Goal: Task Accomplishment & Management: Complete application form

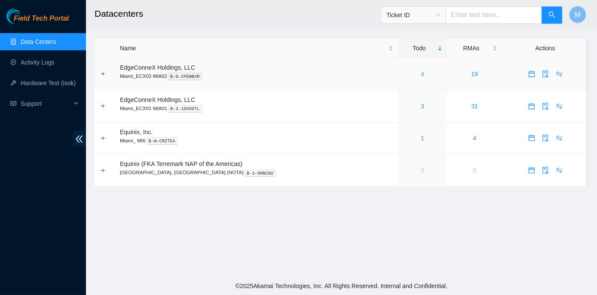
click at [421, 74] on link "4" at bounding box center [422, 73] width 3 height 7
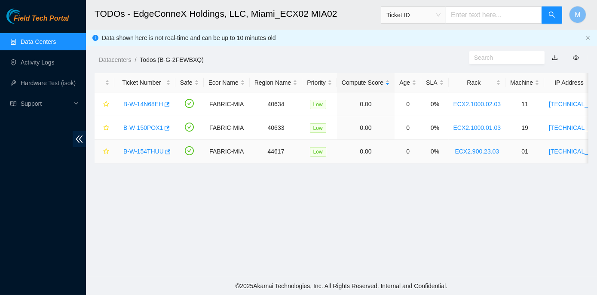
click at [144, 152] on link "B-W-154THUU" at bounding box center [143, 151] width 40 height 7
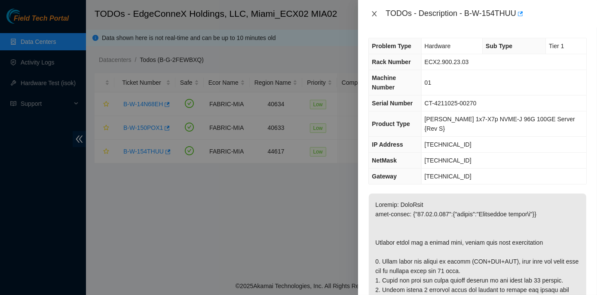
click at [374, 12] on icon "close" at bounding box center [374, 13] width 7 height 7
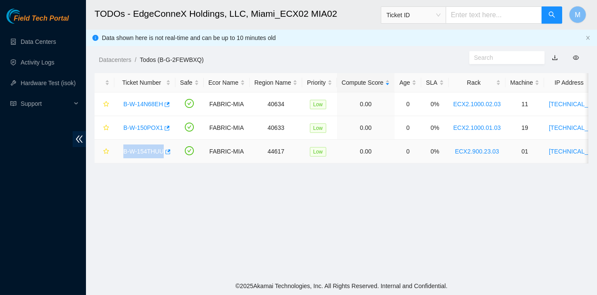
drag, startPoint x: 121, startPoint y: 150, endPoint x: 160, endPoint y: 153, distance: 39.7
click at [160, 153] on div "B-W-154THUU" at bounding box center [145, 151] width 52 height 14
copy link "B-W-154THUU"
click at [183, 187] on main "TODOs - EdgeConneX Holdings, LLC, Miami_ECX02 MIA02 Ticket ID M Data shown here…" at bounding box center [341, 138] width 511 height 277
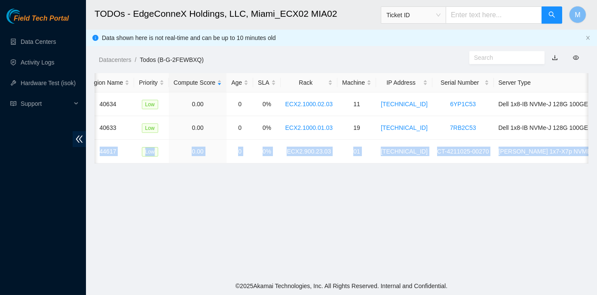
scroll to position [0, 215]
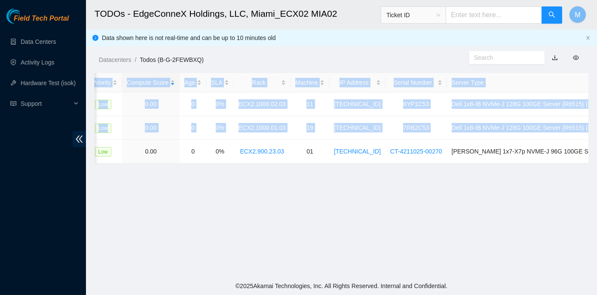
drag, startPoint x: 120, startPoint y: 152, endPoint x: 589, endPoint y: 156, distance: 469.0
click at [589, 156] on main "TODOs - EdgeConneX Holdings, LLC, Miami_ECX02 MIA02 Ticket ID M Data shown here…" at bounding box center [341, 138] width 511 height 277
copy table "Ticket Number Safe Ecor Name Region Name Priority Compute Score Age SLA Rack Ma…"
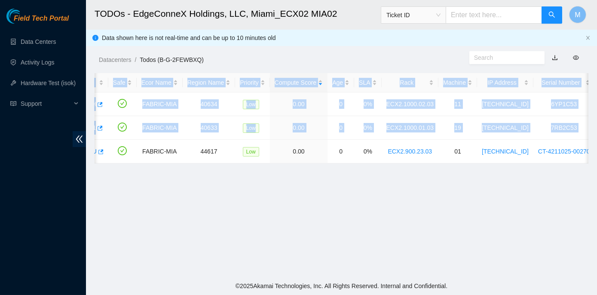
scroll to position [0, 0]
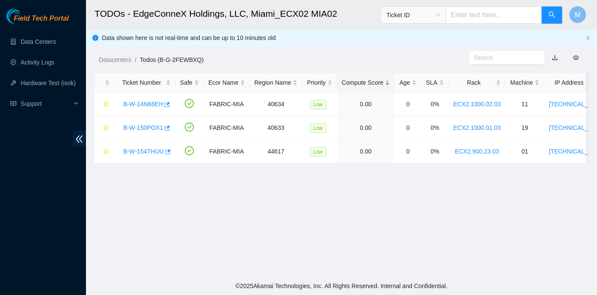
click at [159, 211] on main "TODOs - EdgeConneX Holdings, LLC, Miami_ECX02 MIA02 Ticket ID M Data shown here…" at bounding box center [341, 138] width 511 height 277
click at [141, 150] on link "B-W-154THUU" at bounding box center [143, 151] width 40 height 7
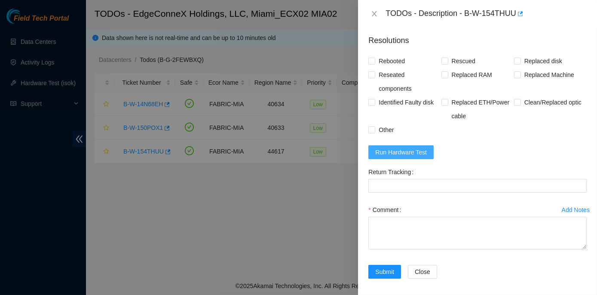
scroll to position [567, 0]
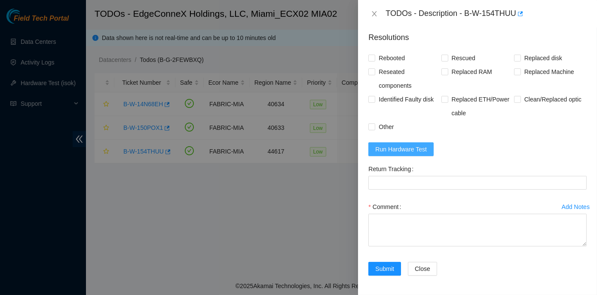
click at [411, 146] on span "Run Hardware Test" at bounding box center [401, 148] width 52 height 9
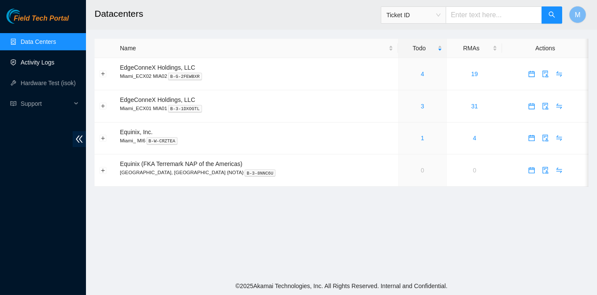
click at [35, 61] on link "Activity Logs" at bounding box center [38, 62] width 34 height 7
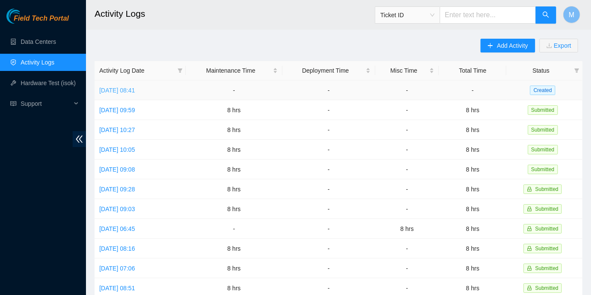
click at [135, 89] on link "[DATE] 08:41" at bounding box center [117, 90] width 36 height 7
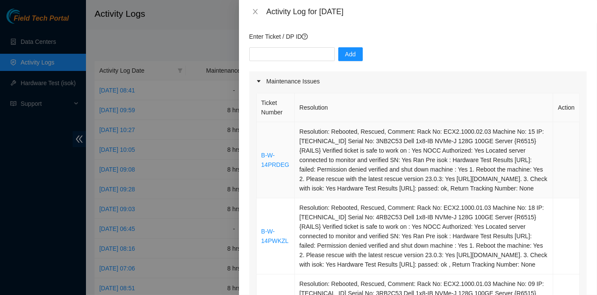
scroll to position [117, 0]
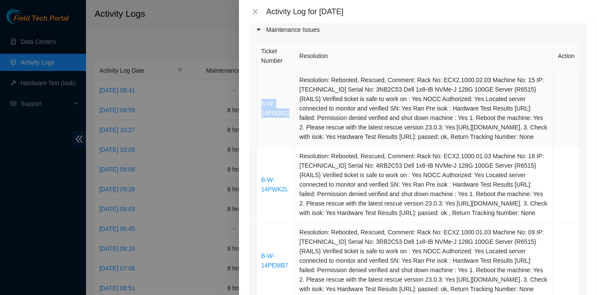
drag, startPoint x: 286, startPoint y: 117, endPoint x: 260, endPoint y: 106, distance: 28.3
click at [260, 106] on td "B-W-14PRDEG" at bounding box center [276, 108] width 38 height 76
copy link "B-W-14PRDEG"
click at [265, 223] on td "B-W-14PWKZL" at bounding box center [276, 185] width 38 height 76
drag, startPoint x: 288, startPoint y: 204, endPoint x: 259, endPoint y: 195, distance: 30.7
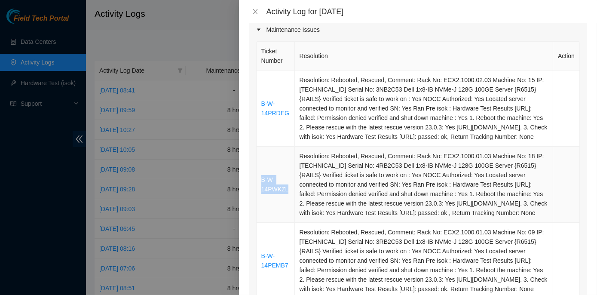
click at [259, 195] on td "B-W-14PWKZL" at bounding box center [276, 185] width 38 height 76
copy link "B-W-14PWKZL"
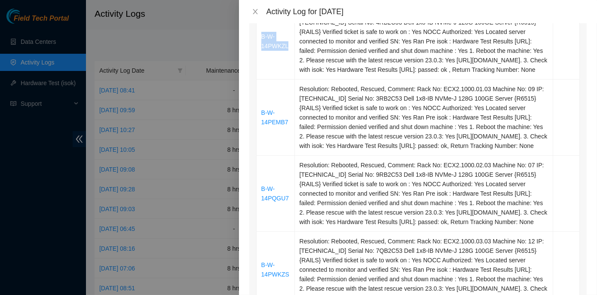
scroll to position [273, 0]
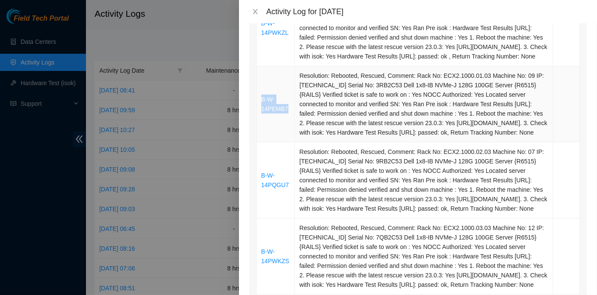
drag, startPoint x: 288, startPoint y: 132, endPoint x: 261, endPoint y: 123, distance: 28.1
click at [261, 123] on td "B-W-14PEMB7" at bounding box center [276, 104] width 38 height 76
copy link "B-W-14PEMB7"
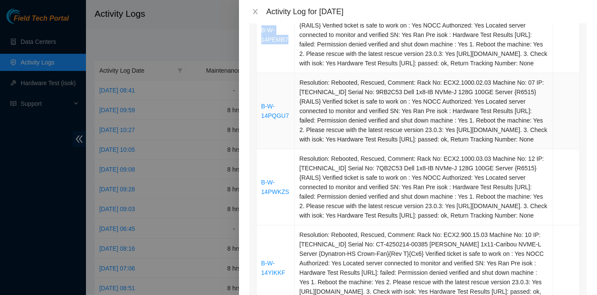
scroll to position [352, 0]
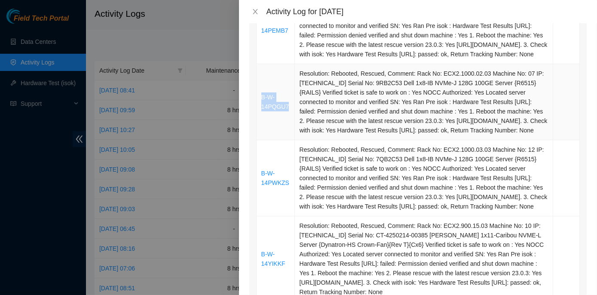
drag, startPoint x: 285, startPoint y: 140, endPoint x: 261, endPoint y: 132, distance: 25.3
click at [261, 132] on td "B-W-14PQGU7" at bounding box center [276, 102] width 38 height 76
copy link "B-W-14PQGU7"
drag, startPoint x: 285, startPoint y: 226, endPoint x: 262, endPoint y: 215, distance: 25.6
click at [262, 215] on td "B-W-14PWKZS" at bounding box center [276, 178] width 38 height 76
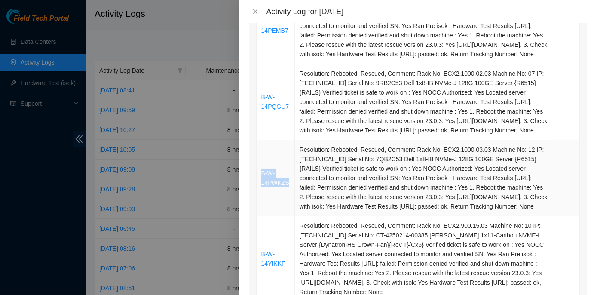
copy link "B-W-14PWKZS"
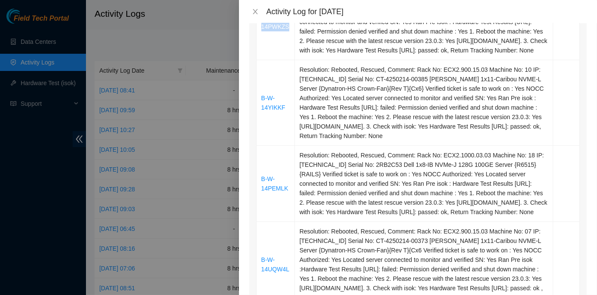
scroll to position [547, 0]
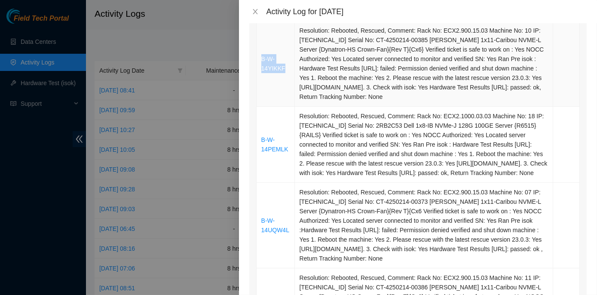
drag, startPoint x: 284, startPoint y: 114, endPoint x: 261, endPoint y: 107, distance: 23.5
click at [261, 107] on td "B-W-14YIKKF" at bounding box center [276, 64] width 38 height 86
copy link "B-W-14YIKKF"
drag, startPoint x: 287, startPoint y: 199, endPoint x: 261, endPoint y: 189, distance: 27.8
click at [261, 183] on td "B-W-14PEMLK" at bounding box center [276, 145] width 38 height 76
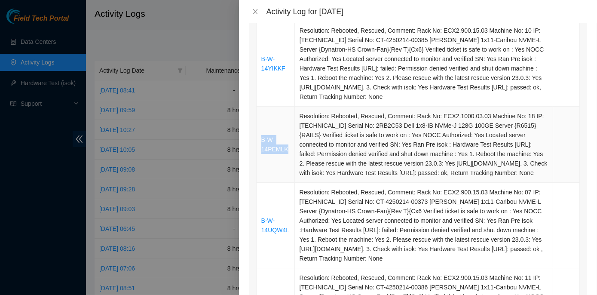
copy link "B-W-14PEMLK"
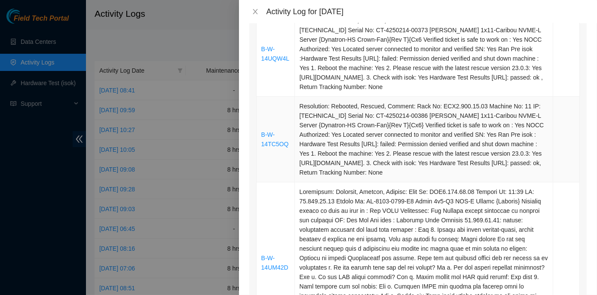
scroll to position [742, 0]
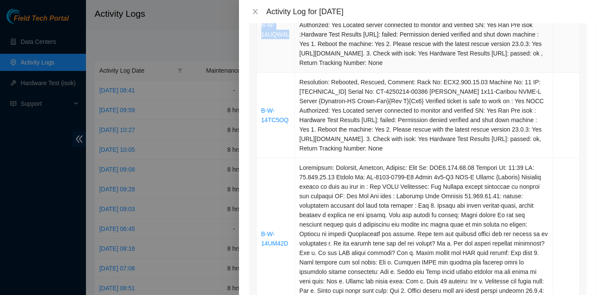
drag, startPoint x: 288, startPoint y: 91, endPoint x: 261, endPoint y: 81, distance: 28.3
click at [261, 73] on td "B-W-14UQW4L" at bounding box center [276, 30] width 38 height 86
copy link "B-W-14UQW4L"
drag, startPoint x: 288, startPoint y: 176, endPoint x: 260, endPoint y: 169, distance: 29.4
click at [260, 158] on td "B-W-14TC5OQ" at bounding box center [276, 116] width 38 height 86
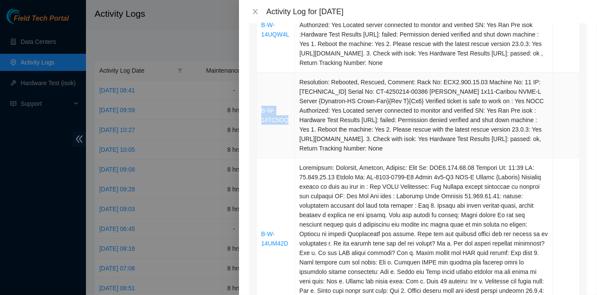
copy link "B-W-14TC5OQ"
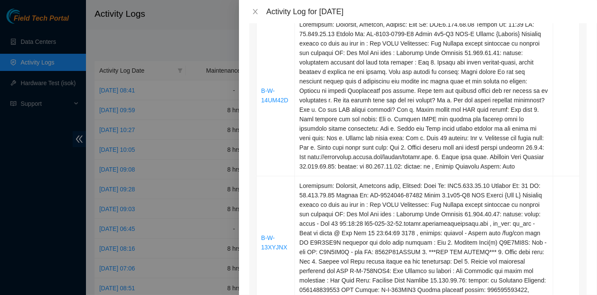
scroll to position [898, 0]
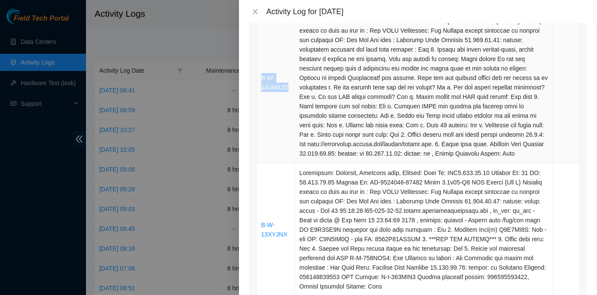
drag, startPoint x: 289, startPoint y: 143, endPoint x: 262, endPoint y: 135, distance: 27.6
click at [262, 135] on td "B-W-14UM42D" at bounding box center [276, 82] width 38 height 161
copy link "B-W-14UM42D"
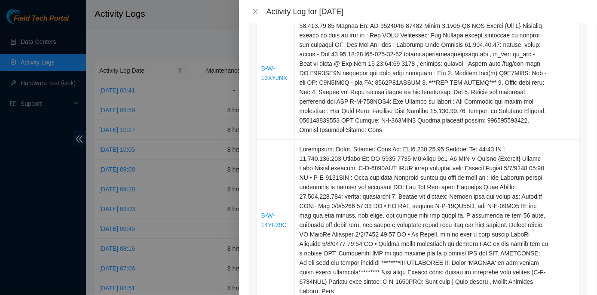
scroll to position [1094, 0]
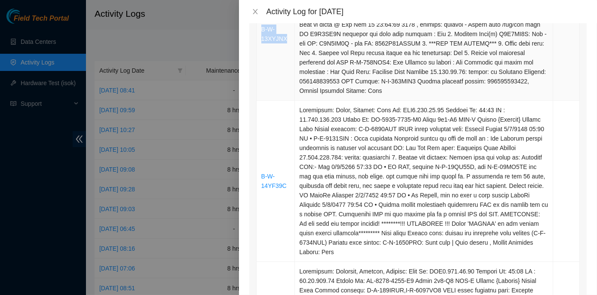
drag, startPoint x: 285, startPoint y: 93, endPoint x: 260, endPoint y: 88, distance: 26.3
click at [260, 88] on td "B-W-13XYJNX" at bounding box center [276, 34] width 38 height 133
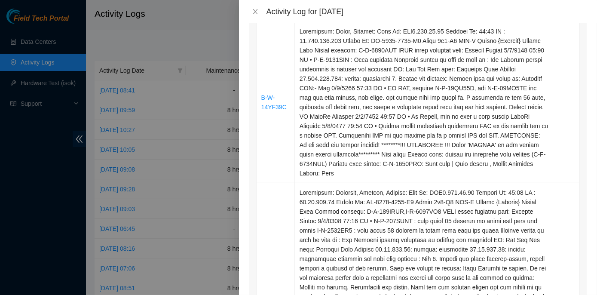
scroll to position [1172, 0]
click at [269, 184] on td "B-W-14YF39C" at bounding box center [276, 102] width 38 height 161
drag, startPoint x: 269, startPoint y: 189, endPoint x: 265, endPoint y: 196, distance: 8.5
click at [265, 184] on td "B-W-14YF39C" at bounding box center [276, 102] width 38 height 161
drag, startPoint x: 285, startPoint y: 164, endPoint x: 261, endPoint y: 155, distance: 26.1
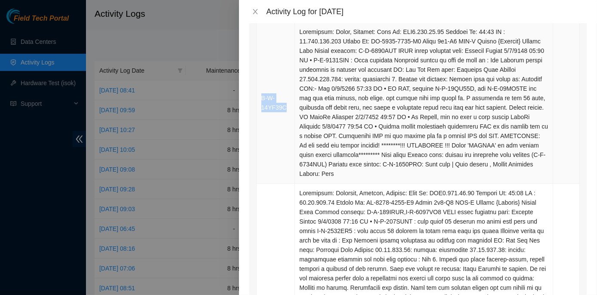
click at [261, 155] on td "B-W-14YF39C" at bounding box center [276, 102] width 38 height 161
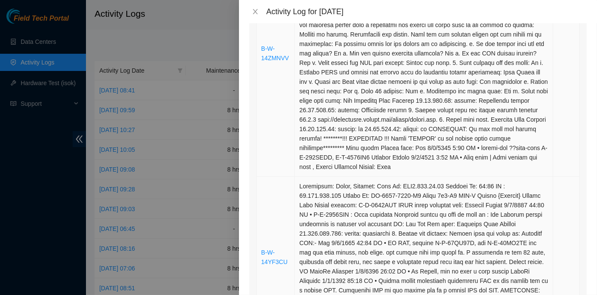
scroll to position [1406, 0]
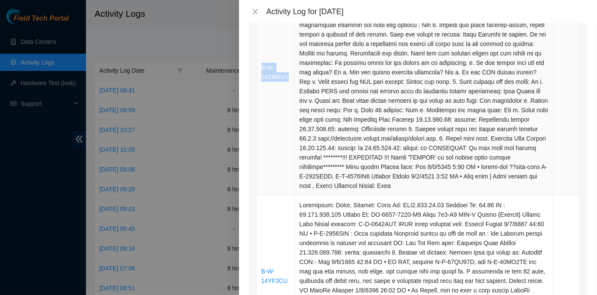
drag, startPoint x: 290, startPoint y: 130, endPoint x: 259, endPoint y: 126, distance: 30.8
click at [259, 126] on td "B-W-14ZMNVV" at bounding box center [276, 72] width 38 height 246
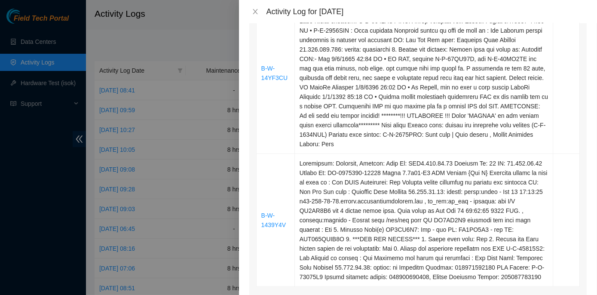
scroll to position [1602, 0]
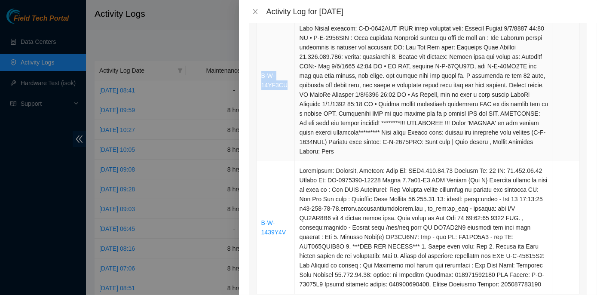
drag, startPoint x: 287, startPoint y: 142, endPoint x: 260, endPoint y: 132, distance: 28.4
click at [260, 132] on td "B-W-14YF3CU" at bounding box center [276, 80] width 38 height 161
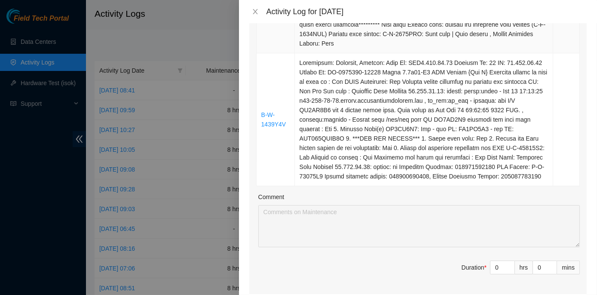
scroll to position [1719, 0]
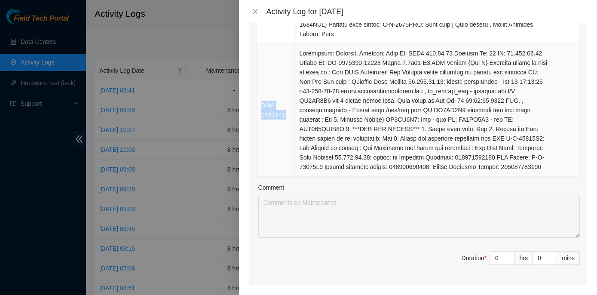
drag, startPoint x: 285, startPoint y: 171, endPoint x: 260, endPoint y: 161, distance: 26.3
click at [260, 161] on td "B-W-1439Y4V" at bounding box center [276, 110] width 38 height 133
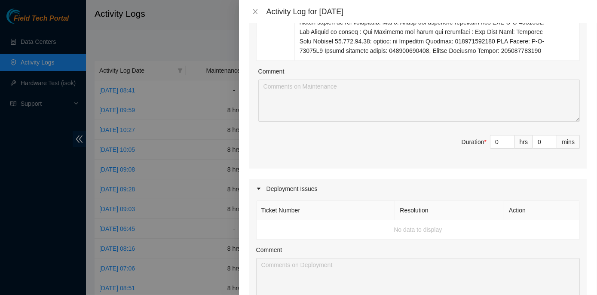
scroll to position [1836, 0]
click at [494, 147] on input "0" at bounding box center [502, 141] width 24 height 13
type input "8"
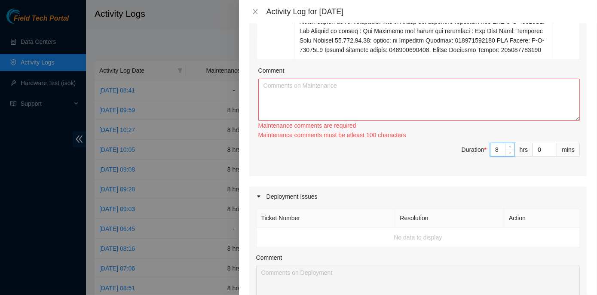
type input "8"
paste textarea "ECX2- Maintenance Check for inbound shipments for ECX2; scan in two packages fo…"
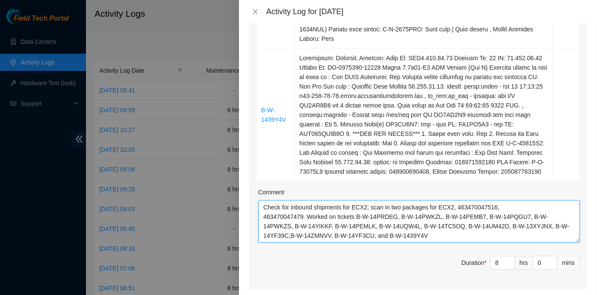
scroll to position [1680, 0]
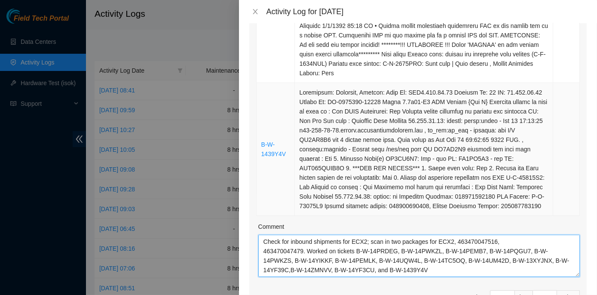
type textarea "ECX2- Maintenance Check for inbound shipments for ECX2; scan in two packages fo…"
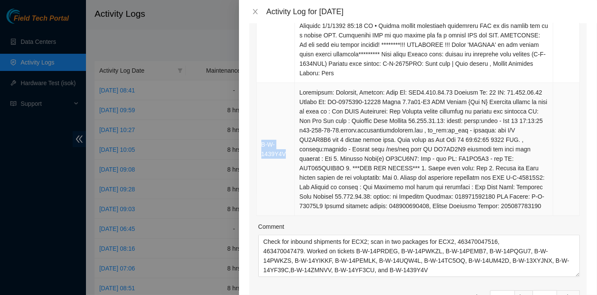
drag, startPoint x: 285, startPoint y: 207, endPoint x: 262, endPoint y: 199, distance: 25.2
click at [262, 199] on td "B-W-1439Y4V" at bounding box center [276, 149] width 38 height 133
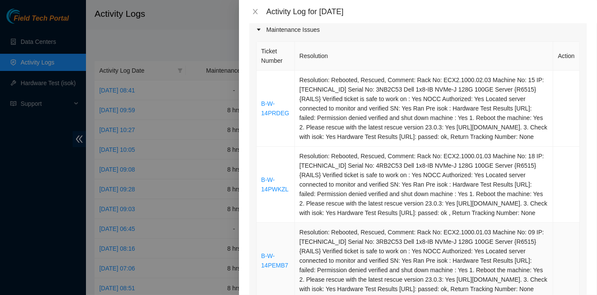
scroll to position [0, 0]
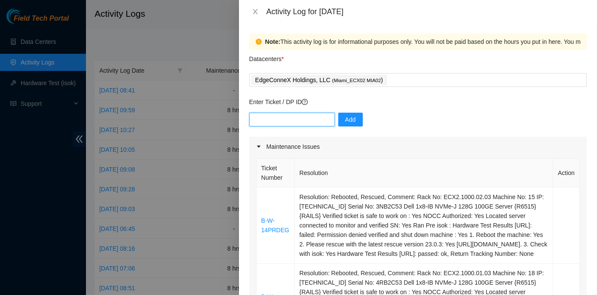
click at [254, 121] on input "text" at bounding box center [292, 120] width 86 height 14
paste input "B-W-1439Y4V"
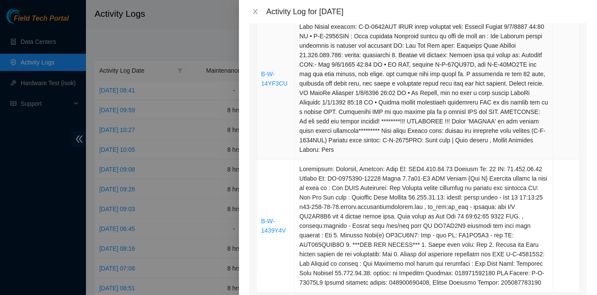
scroll to position [1602, 0]
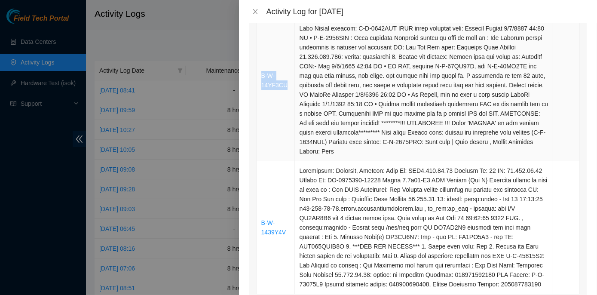
drag, startPoint x: 288, startPoint y: 138, endPoint x: 262, endPoint y: 131, distance: 26.8
click at [262, 131] on td "B-W-14YF3CU" at bounding box center [276, 80] width 38 height 161
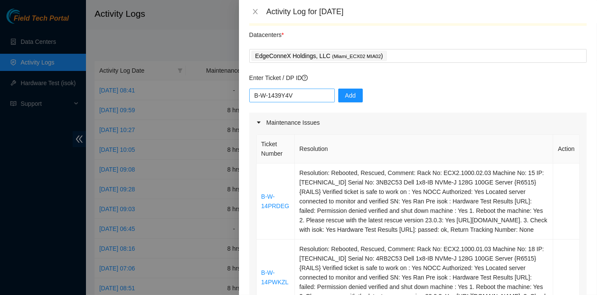
scroll to position [0, 0]
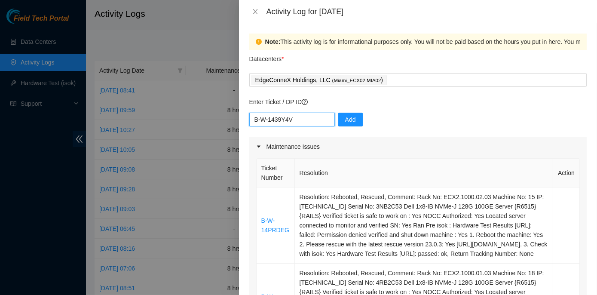
click at [297, 118] on input "B-W-1439Y4V" at bounding box center [292, 120] width 86 height 14
paste input "B-W-14YF3CU"
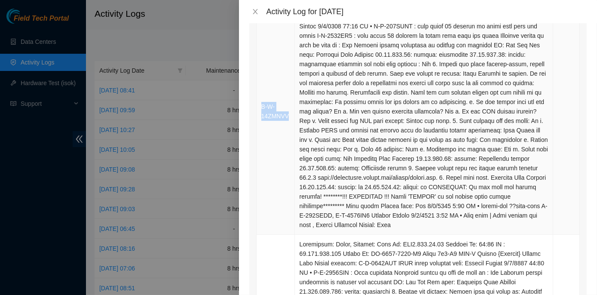
drag, startPoint x: 289, startPoint y: 169, endPoint x: 260, endPoint y: 161, distance: 29.9
click at [260, 161] on td "B-W-14ZMNVV" at bounding box center [276, 111] width 38 height 246
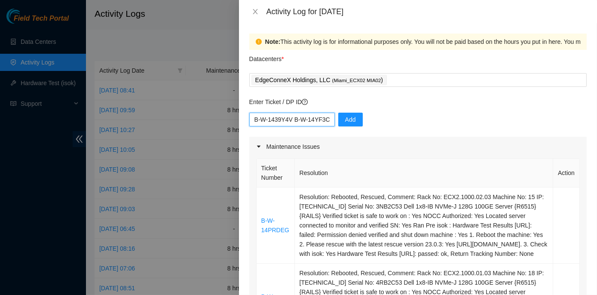
click at [325, 123] on input "B-W-1439Y4V B-W-14YF3CU" at bounding box center [292, 120] width 86 height 14
click at [325, 116] on input "B-W-1439Y4V B-W-14YF3CU" at bounding box center [292, 120] width 86 height 14
click at [323, 119] on input "B-W-1439Y4V B-W-14YF3CU" at bounding box center [292, 120] width 86 height 14
paste input "B-W-14ZMNVV"
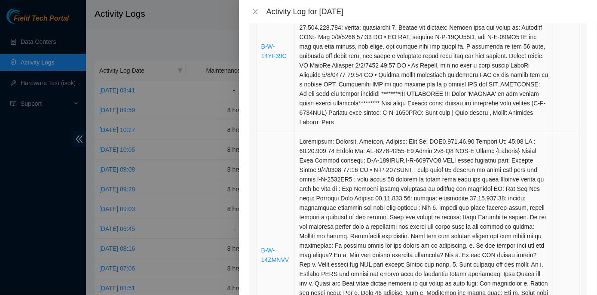
scroll to position [1211, 0]
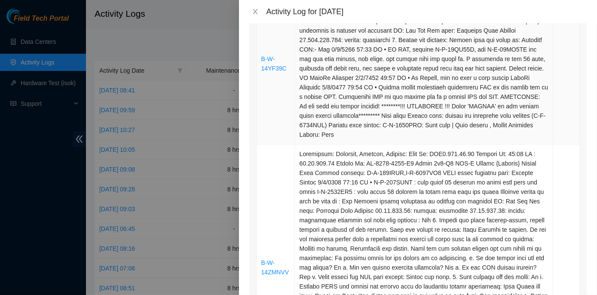
type input "B-W-1439Y4V B-W-14YF3 B-W-14ZMNVV CU"
drag, startPoint x: 287, startPoint y: 123, endPoint x: 261, endPoint y: 115, distance: 26.5
click at [261, 115] on td "B-W-14YF39C" at bounding box center [276, 63] width 38 height 161
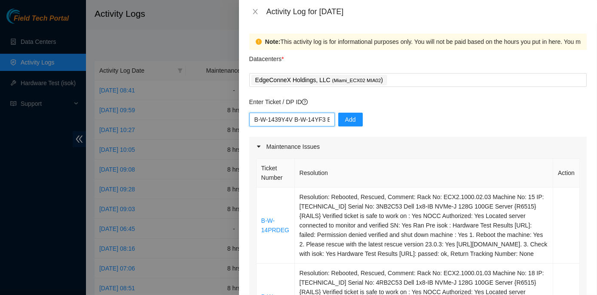
click at [322, 118] on input "B-W-1439Y4V B-W-14YF3 B-W-14ZMNVV CU" at bounding box center [292, 120] width 86 height 14
drag, startPoint x: 321, startPoint y: 118, endPoint x: 243, endPoint y: 121, distance: 77.9
click at [242, 122] on div "Note: This activity log is for informational purposes only. You will not be pai…" at bounding box center [418, 159] width 358 height 272
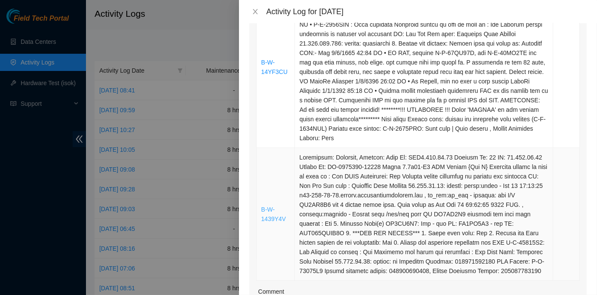
scroll to position [1602, 0]
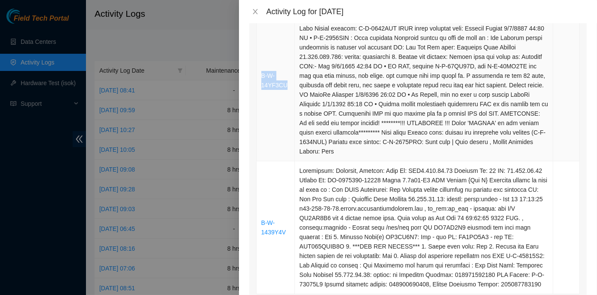
drag, startPoint x: 286, startPoint y: 140, endPoint x: 261, endPoint y: 131, distance: 27.1
click at [261, 131] on td "B-W-14YF3CU" at bounding box center [276, 80] width 38 height 161
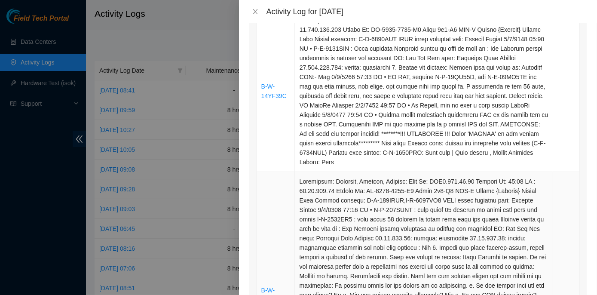
scroll to position [1172, 0]
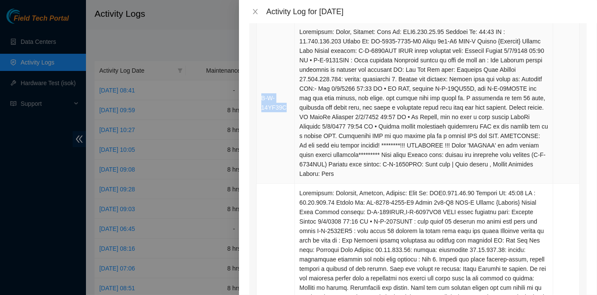
drag, startPoint x: 285, startPoint y: 163, endPoint x: 260, endPoint y: 156, distance: 26.0
click at [260, 156] on td "B-W-14YF39C" at bounding box center [276, 102] width 38 height 161
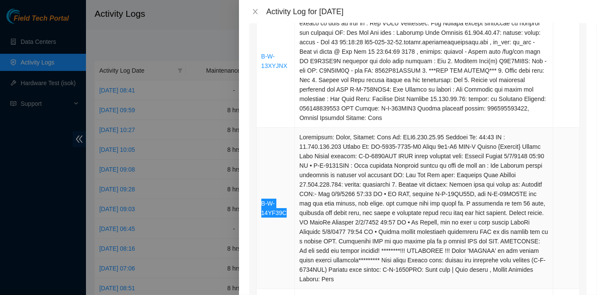
scroll to position [1055, 0]
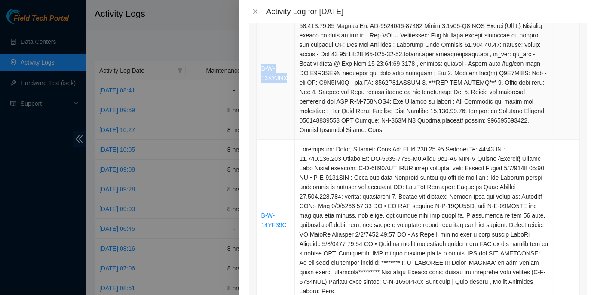
drag, startPoint x: 286, startPoint y: 133, endPoint x: 260, endPoint y: 124, distance: 27.7
click at [260, 124] on td "B-W-13XYJNX" at bounding box center [276, 73] width 38 height 133
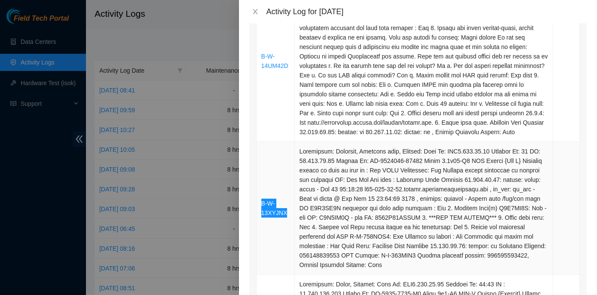
scroll to position [898, 0]
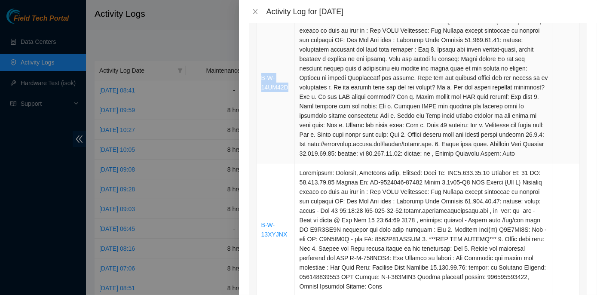
drag, startPoint x: 290, startPoint y: 142, endPoint x: 261, endPoint y: 134, distance: 29.8
click at [261, 134] on td "B-W-14UM42D" at bounding box center [276, 82] width 38 height 161
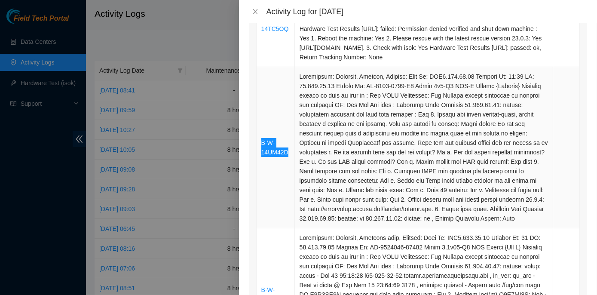
scroll to position [821, 0]
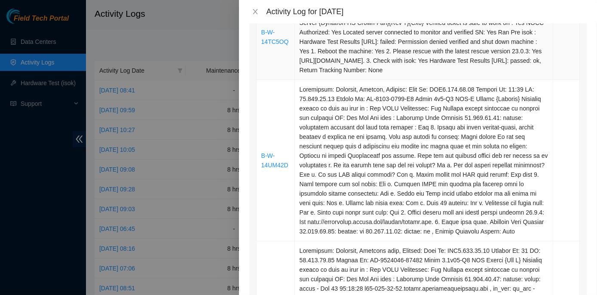
click at [273, 80] on td "B-W-14TC5OQ" at bounding box center [276, 37] width 38 height 86
drag, startPoint x: 287, startPoint y: 98, endPoint x: 257, endPoint y: 89, distance: 30.9
click at [257, 80] on td "B-W-14TC5OQ" at bounding box center [276, 37] width 38 height 86
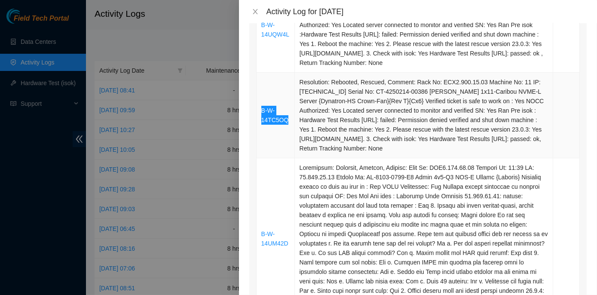
scroll to position [703, 0]
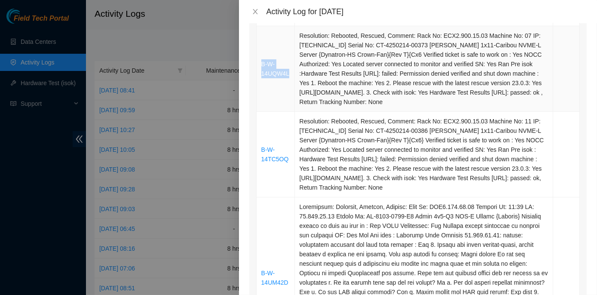
drag, startPoint x: 290, startPoint y: 128, endPoint x: 260, endPoint y: 120, distance: 30.7
click at [260, 112] on td "B-W-14UQW4L" at bounding box center [276, 69] width 38 height 86
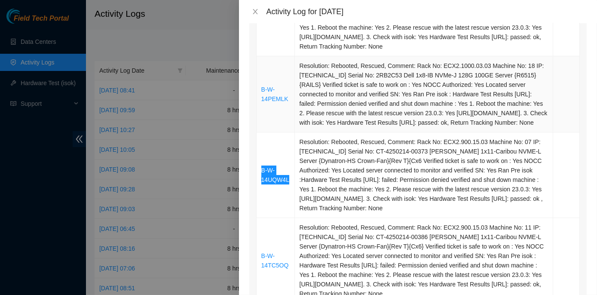
scroll to position [586, 0]
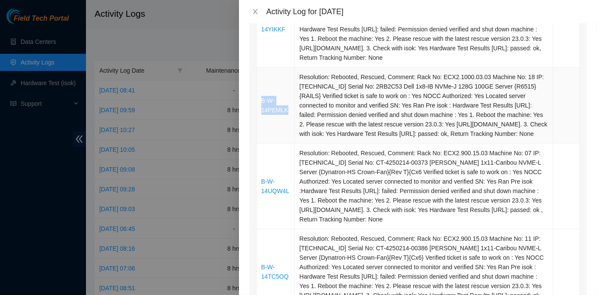
drag, startPoint x: 286, startPoint y: 160, endPoint x: 260, endPoint y: 148, distance: 28.5
click at [260, 144] on td "B-W-14PEMLK" at bounding box center [276, 105] width 38 height 76
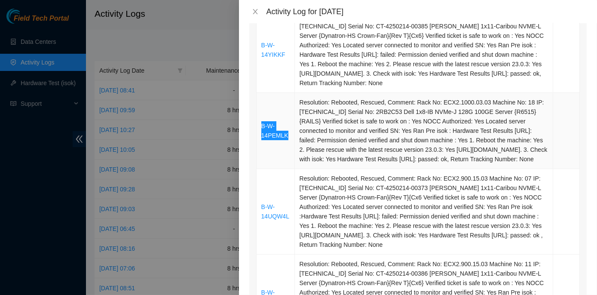
scroll to position [547, 0]
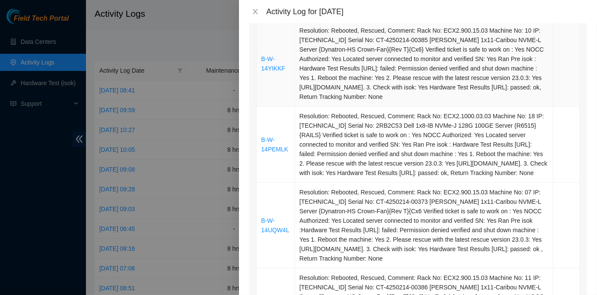
click at [283, 107] on td "B-W-14YIKKF" at bounding box center [276, 64] width 38 height 86
drag, startPoint x: 283, startPoint y: 112, endPoint x: 257, endPoint y: 107, distance: 26.4
click at [257, 107] on td "B-W-14YIKKF" at bounding box center [276, 64] width 38 height 86
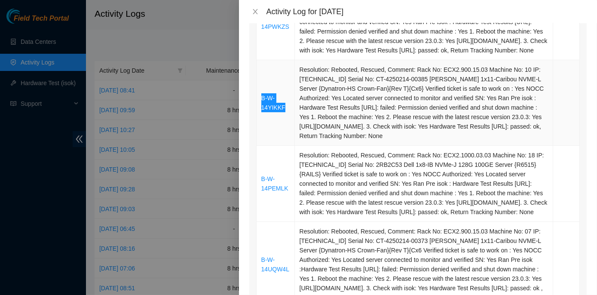
scroll to position [469, 0]
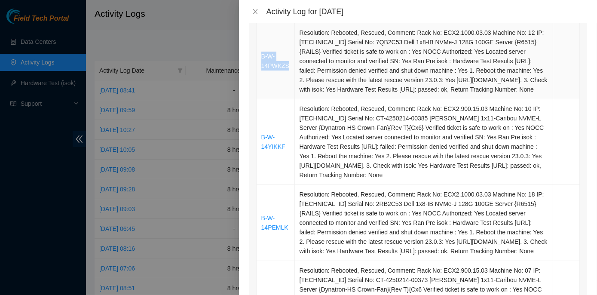
drag, startPoint x: 287, startPoint y: 108, endPoint x: 257, endPoint y: 100, distance: 31.1
click at [257, 99] on td "B-W-14PWKZS" at bounding box center [276, 61] width 38 height 76
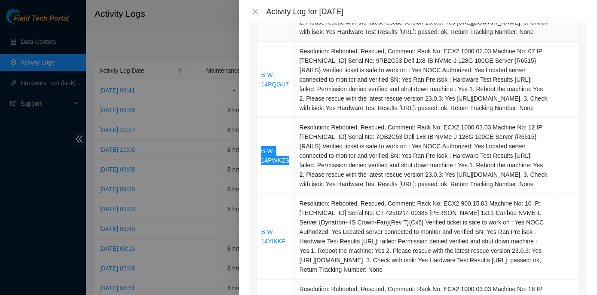
scroll to position [352, 0]
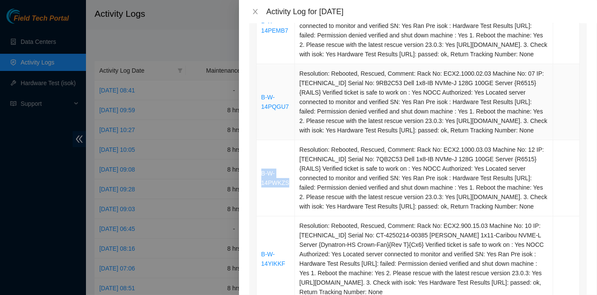
click at [264, 140] on td "B-W-14PQGU7" at bounding box center [276, 102] width 38 height 76
drag, startPoint x: 288, startPoint y: 140, endPoint x: 260, endPoint y: 132, distance: 28.6
click at [260, 132] on td "B-W-14PQGU7" at bounding box center [276, 102] width 38 height 76
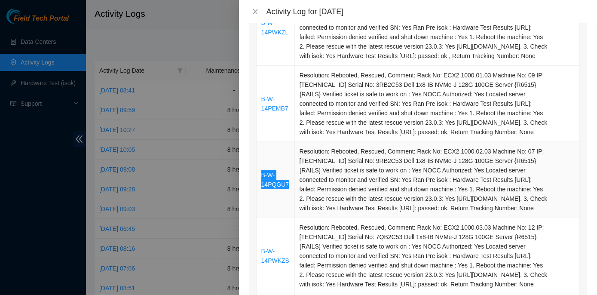
scroll to position [273, 0]
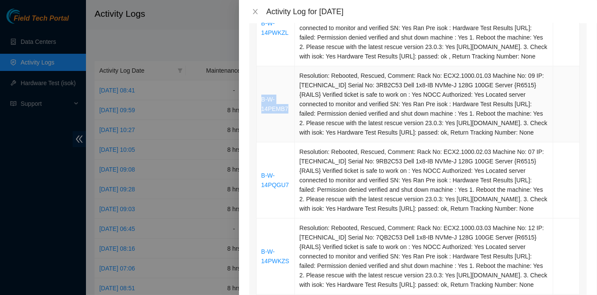
drag, startPoint x: 286, startPoint y: 132, endPoint x: 259, endPoint y: 122, distance: 28.7
click at [259, 122] on td "B-W-14PEMB7" at bounding box center [276, 104] width 38 height 76
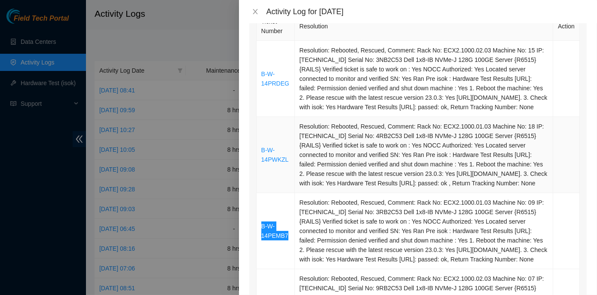
scroll to position [117, 0]
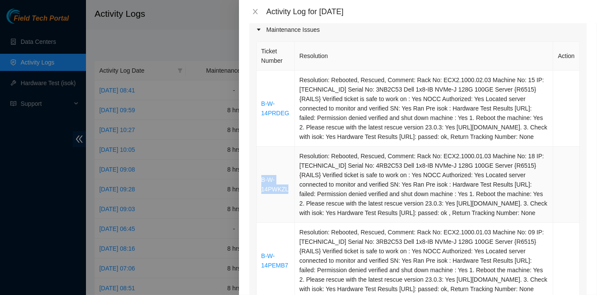
drag, startPoint x: 288, startPoint y: 200, endPoint x: 261, endPoint y: 193, distance: 28.6
click at [261, 193] on td "B-W-14PWKZL" at bounding box center [276, 185] width 38 height 76
drag, startPoint x: 287, startPoint y: 116, endPoint x: 260, endPoint y: 105, distance: 29.4
click at [260, 105] on td "B-W-14PRDEG" at bounding box center [276, 108] width 38 height 76
click at [262, 134] on td "B-W-14PRDEG" at bounding box center [276, 108] width 38 height 76
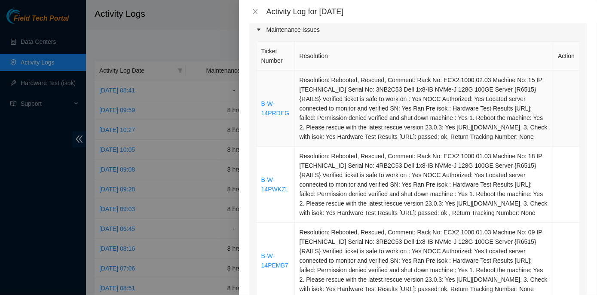
scroll to position [0, 0]
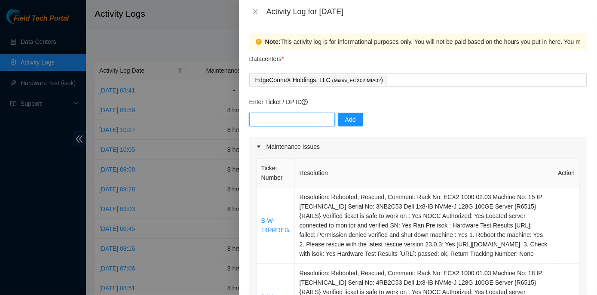
click at [270, 118] on input "text" at bounding box center [292, 120] width 86 height 14
paste input "B-W-1439Y4V B-W-14YF3CU B-W-14ZMNVV B-W-14YF39C B-W-13XYJNX B-W-14UM42D B-W-14T…"
type input "B-W-1439Y4V B-W-14YF3CU B-W-14ZMNVV B-W-14YF39C B-W-13XYJNX B-W-14UM42D B-W-14T…"
click at [346, 118] on span "Add" at bounding box center [350, 119] width 11 height 9
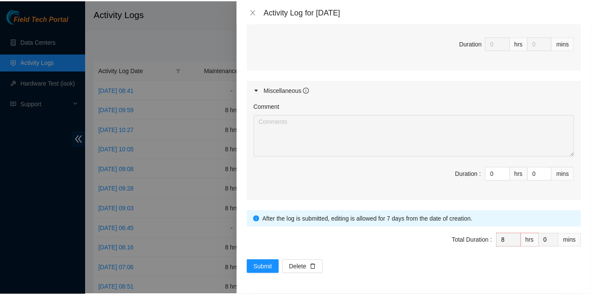
scroll to position [2164, 0]
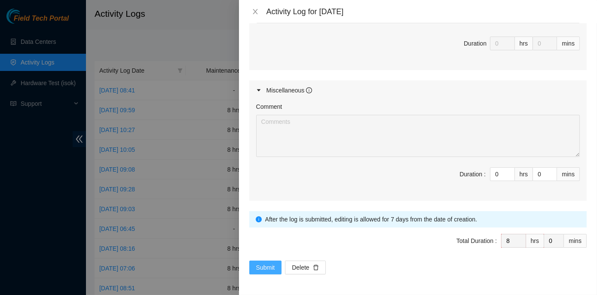
click at [278, 268] on button "Submit" at bounding box center [265, 267] width 33 height 14
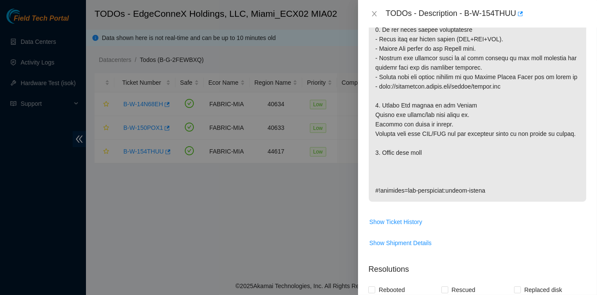
scroll to position [352, 0]
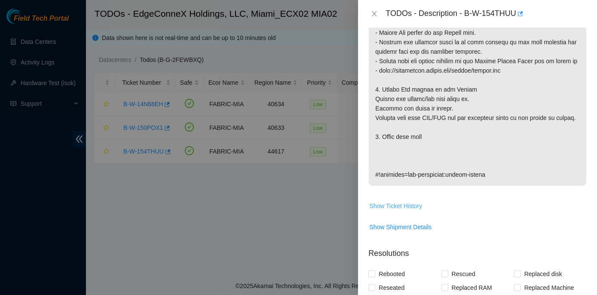
click at [409, 205] on span "Show Ticket History" at bounding box center [395, 205] width 53 height 9
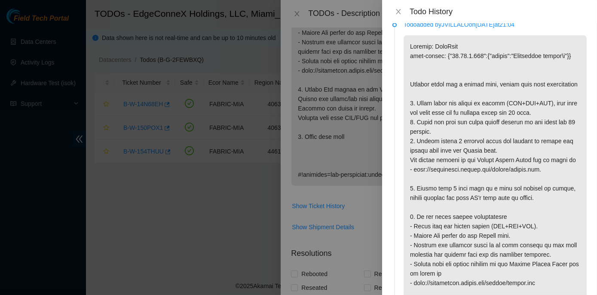
scroll to position [0, 0]
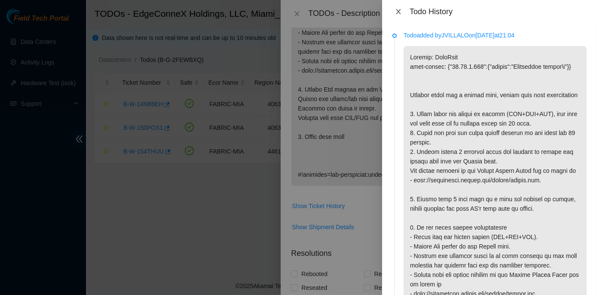
click at [399, 10] on icon "close" at bounding box center [398, 11] width 5 height 5
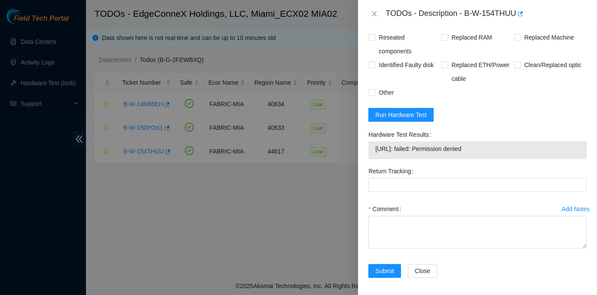
scroll to position [604, 0]
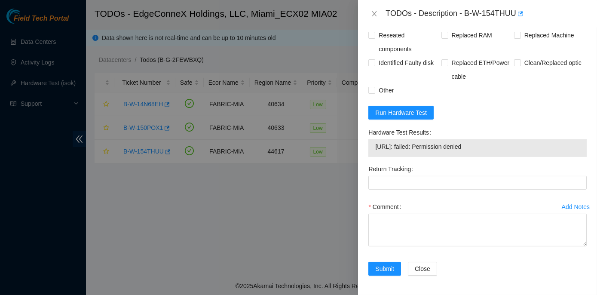
drag, startPoint x: 368, startPoint y: 132, endPoint x: 480, endPoint y: 144, distance: 112.9
click at [480, 144] on div "Hardware Test Results 23.41.5.196: failed: Permission denied" at bounding box center [477, 144] width 225 height 37
copy div "Hardware Test Results 23.41.5.196: failed: Permission denied"
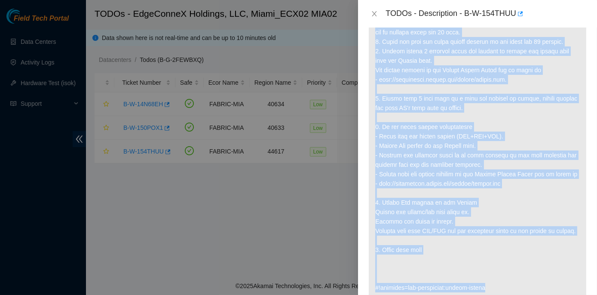
scroll to position [252, 0]
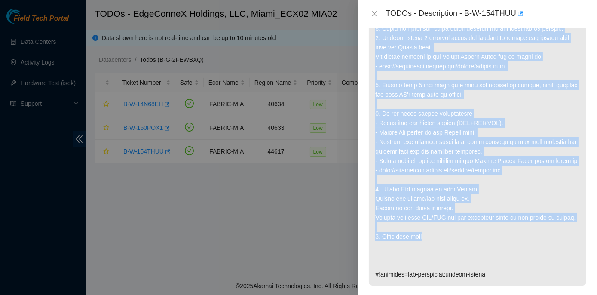
drag, startPoint x: 375, startPoint y: 86, endPoint x: 521, endPoint y: 234, distance: 207.9
click at [521, 234] on p at bounding box center [478, 114] width 218 height 344
copy p "Machine might has a faulty disk, rescue each disk individually 1. Power cycle t…"
click at [500, 236] on p at bounding box center [478, 114] width 218 height 344
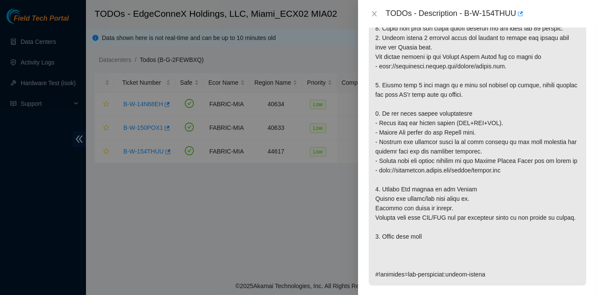
click at [224, 204] on div at bounding box center [298, 147] width 597 height 295
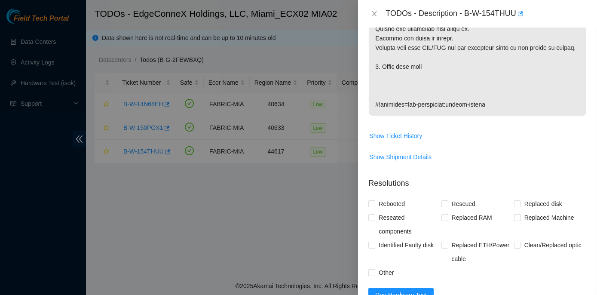
scroll to position [508, 0]
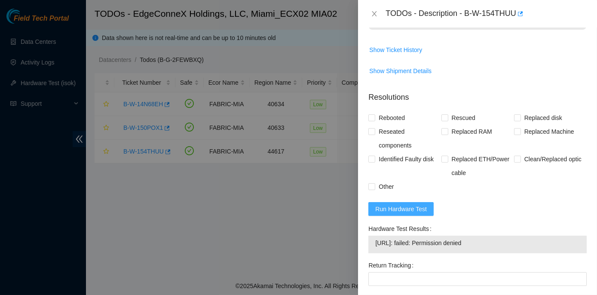
click at [417, 208] on span "Run Hardware Test" at bounding box center [401, 208] width 52 height 9
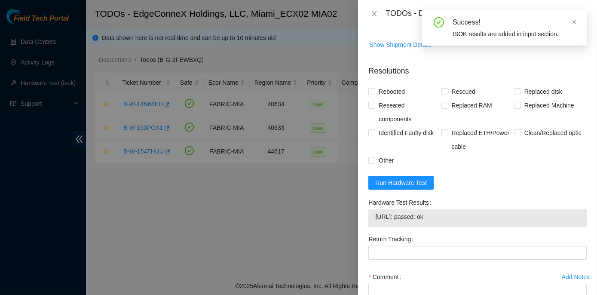
scroll to position [547, 0]
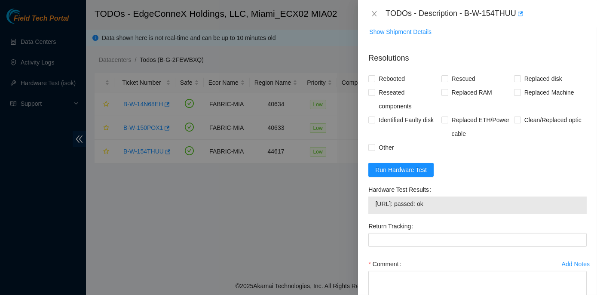
drag, startPoint x: 367, startPoint y: 186, endPoint x: 443, endPoint y: 204, distance: 78.3
click at [443, 204] on div "Hardware Test Results 23.41.5.196: passed: ok" at bounding box center [477, 201] width 225 height 37
copy div "Hardware Test Results 23.41.5.196: passed: ok"
click at [370, 78] on input "Rebooted" at bounding box center [371, 78] width 6 height 6
checkbox input "true"
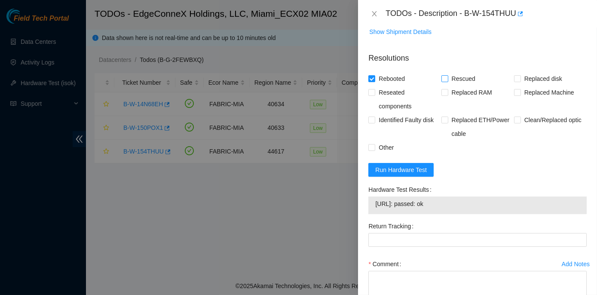
click at [444, 79] on input "Rescued" at bounding box center [444, 78] width 6 height 6
checkbox input "true"
click at [373, 94] on input "Reseated components" at bounding box center [371, 92] width 6 height 6
checkbox input "true"
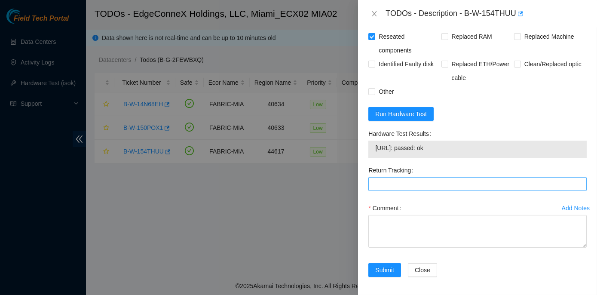
scroll to position [604, 0]
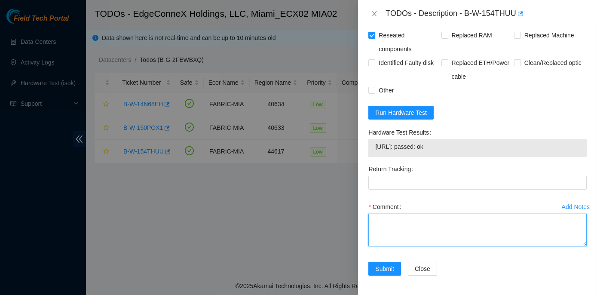
click at [374, 217] on textarea "Comment" at bounding box center [477, 230] width 218 height 33
paste textarea "Rack No: ECX2.900.23.03 Machine No: 01 IP: 23.41.5.196 Serial No: CT-4211025-00…"
type textarea "Rack No: ECX2.900.23.03 Machine No: 01 IP: 23.41.5.196 Serial No: CT-4211025-00…"
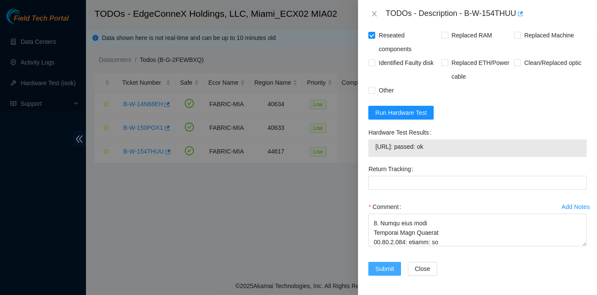
click at [391, 267] on span "Submit" at bounding box center [384, 268] width 19 height 9
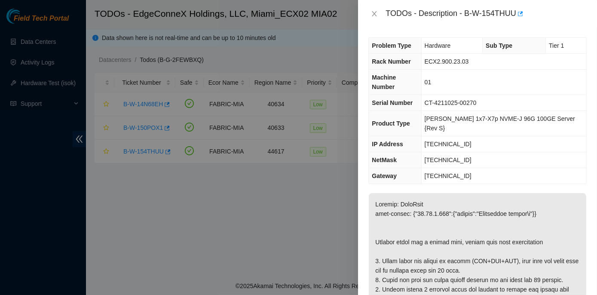
scroll to position [0, 0]
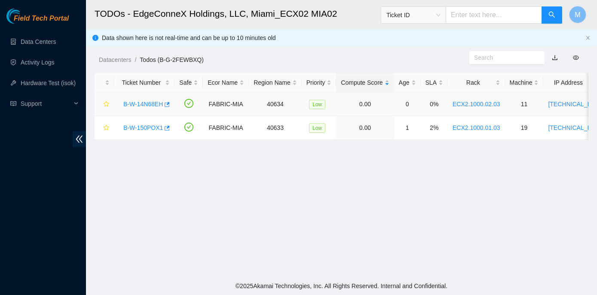
click at [142, 103] on link "B-W-14N68EH" at bounding box center [143, 104] width 40 height 7
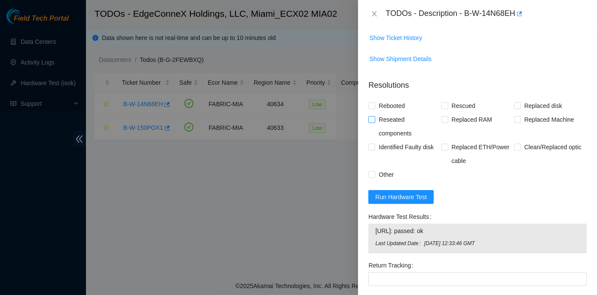
scroll to position [352, 0]
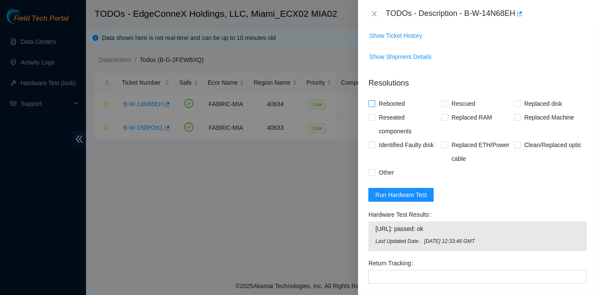
click at [374, 103] on input "Rebooted" at bounding box center [371, 103] width 6 height 6
checkbox input "true"
click at [442, 105] on input "Rescued" at bounding box center [444, 103] width 6 height 6
checkbox input "true"
click at [373, 117] on input "Reseated components" at bounding box center [371, 117] width 6 height 6
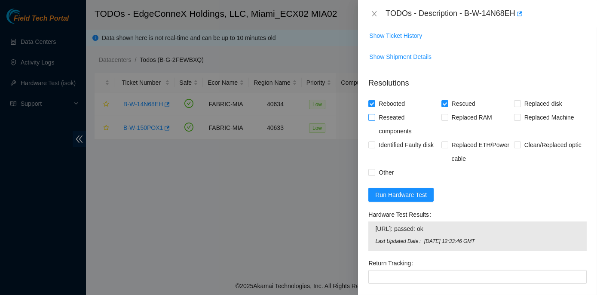
checkbox input "true"
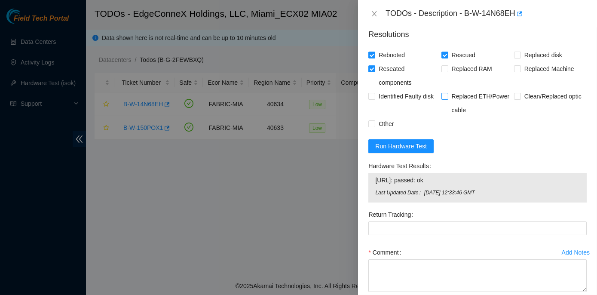
scroll to position [445, 0]
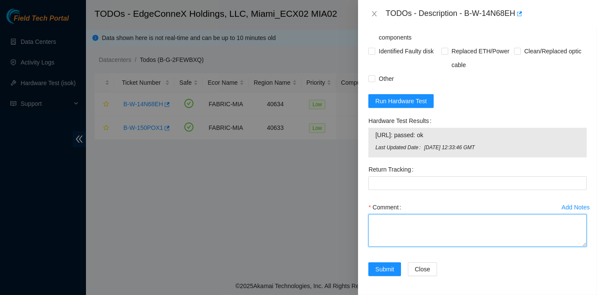
paste textarea "Rack No: ECX2.1000.02.03 Machine No: 11 IP: 104.86.100.142 Serial No: 6YP1C53 D…"
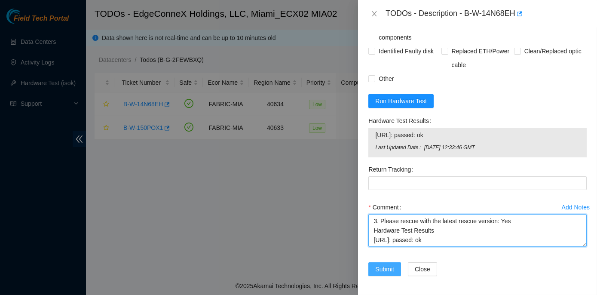
type textarea "Rack No: ECX2.1000.02.03 Machine No: 11 IP: 104.86.100.142 Serial No: 6YP1C53 D…"
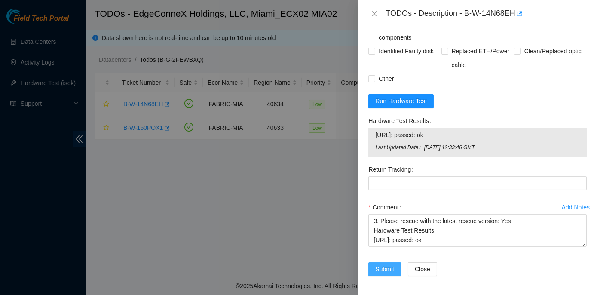
click at [386, 265] on span "Submit" at bounding box center [384, 268] width 19 height 9
